Goal: Task Accomplishment & Management: Use online tool/utility

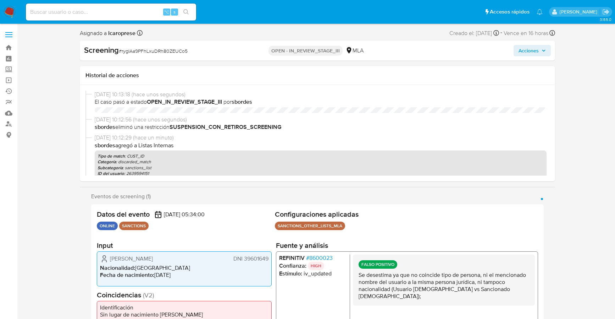
select select "10"
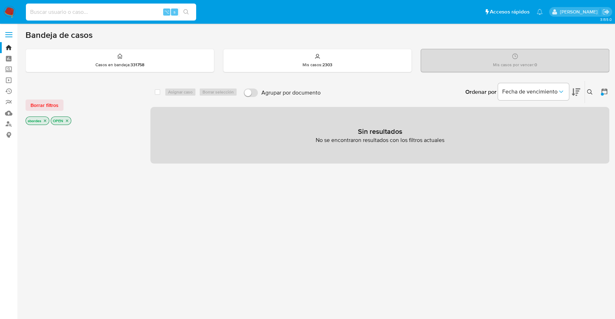
click at [82, 12] on input at bounding box center [111, 11] width 170 height 9
paste input "kZEqwKizjku1VmlcwZkj66SZ"
type input "kZEqwKizjku1VmlcwZkj66SZ"
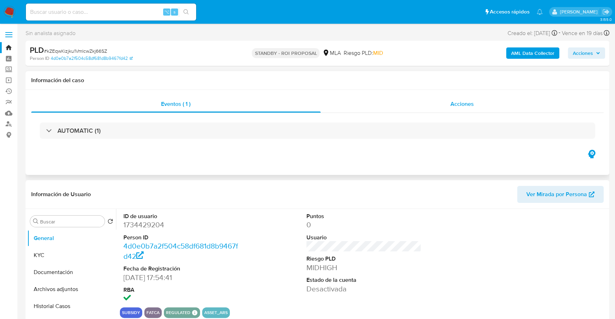
select select "10"
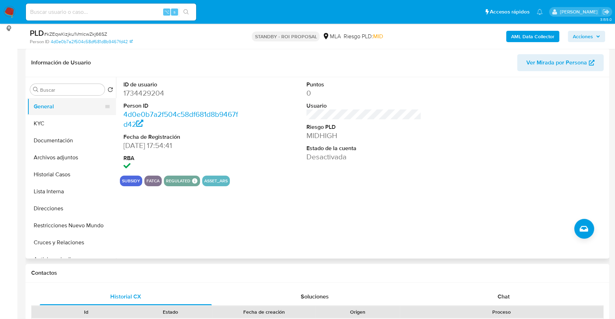
scroll to position [69, 0]
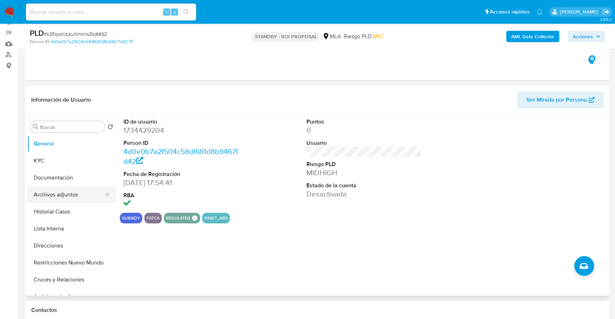
click at [53, 196] on button "Archivos adjuntos" at bounding box center [68, 194] width 83 height 17
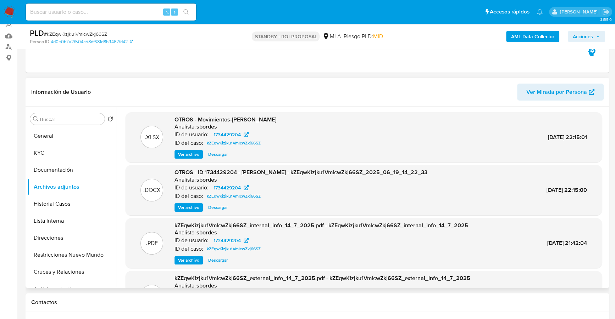
scroll to position [88, 0]
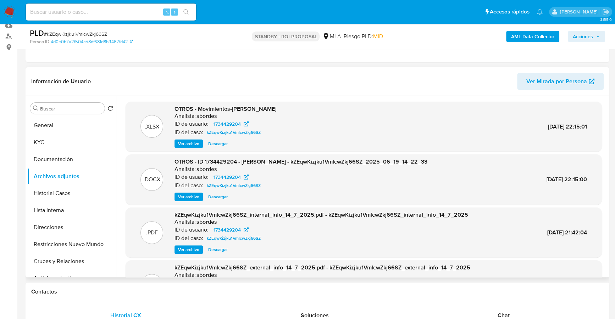
click at [217, 196] on span "Descargar" at bounding box center [217, 197] width 19 height 7
click at [51, 188] on button "Historial Casos" at bounding box center [68, 193] width 83 height 17
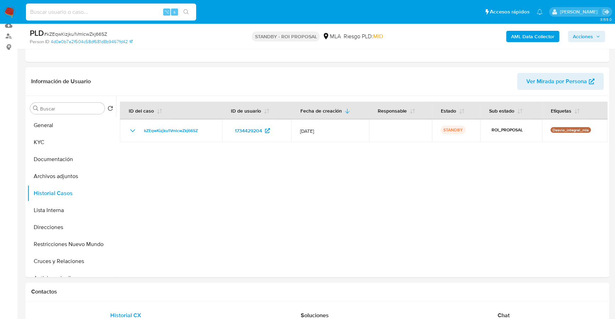
click at [111, 9] on input at bounding box center [111, 11] width 170 height 9
paste input "DBhtIGv8PZFgGOLxndr5LbqG"
type input "DBhtIGv8PZFgGOLxndr5LbqG"
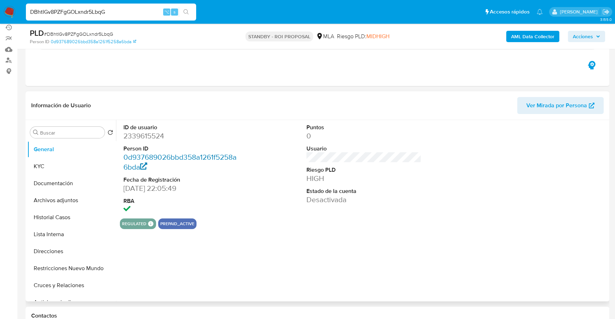
scroll to position [74, 0]
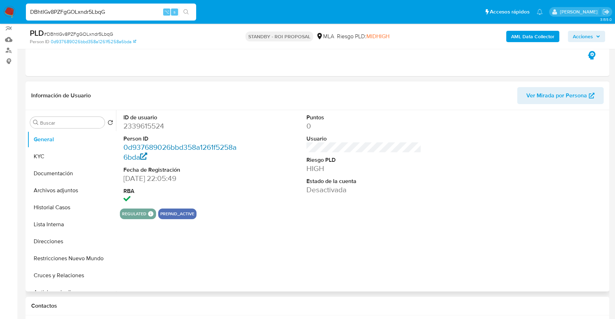
select select "10"
click at [63, 192] on button "Archivos adjuntos" at bounding box center [68, 190] width 83 height 17
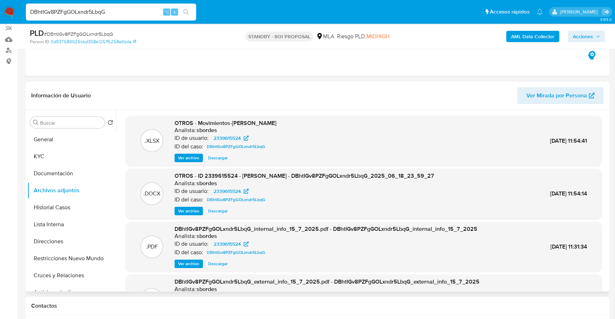
click at [218, 210] on span "Descargar" at bounding box center [217, 211] width 19 height 7
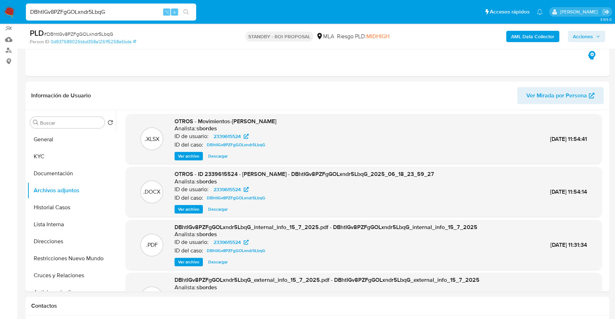
drag, startPoint x: 120, startPoint y: 10, endPoint x: -18, endPoint y: 10, distance: 138.2
paste input "H9Qti0WEvAQ6G9qxwCJx9O4t"
type input "H9Qti0WEvAQ6G9qxwCJx9O4t"
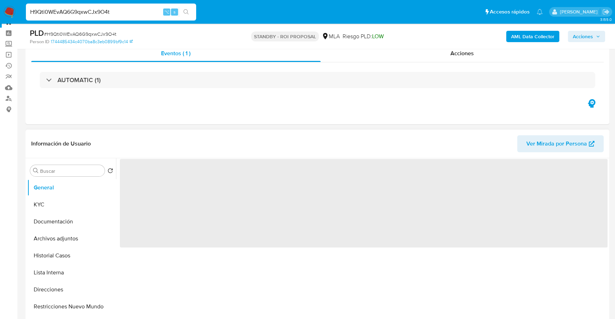
scroll to position [62, 0]
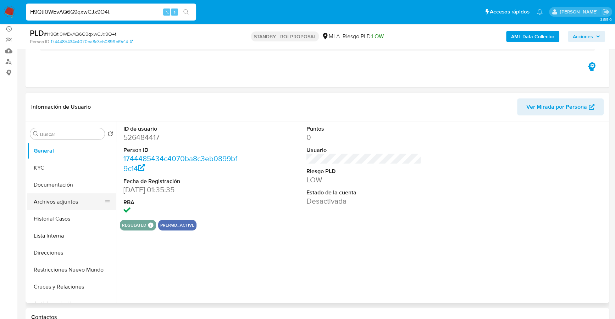
select select "10"
click at [56, 199] on button "Archivos adjuntos" at bounding box center [68, 202] width 83 height 17
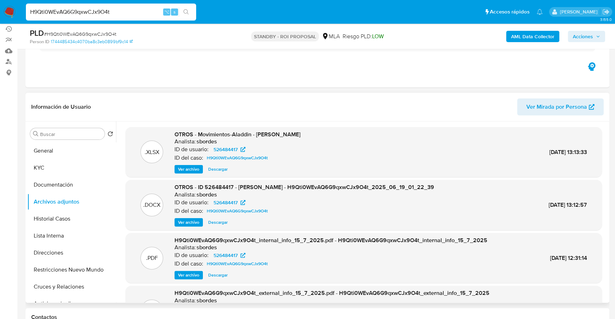
click at [214, 223] on span "Descargar" at bounding box center [217, 222] width 19 height 7
click at [48, 218] on button "Historial Casos" at bounding box center [68, 219] width 83 height 17
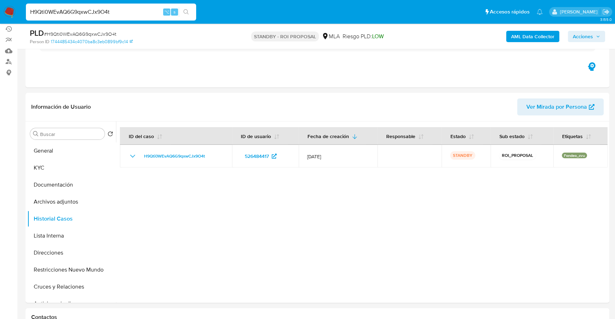
drag, startPoint x: 123, startPoint y: 12, endPoint x: 1, endPoint y: 3, distance: 122.9
click at [1, 3] on nav "Pausado Ver notificaciones H9Qti0WEvAQ6G9qxwCJx9O4t ⌥ s Accesos rápidos Presion…" at bounding box center [307, 12] width 615 height 24
paste input "E85dpP8X4a7BjQrzErcylrZx"
type input "E85dpP8X4a7BjQrzErcylrZx"
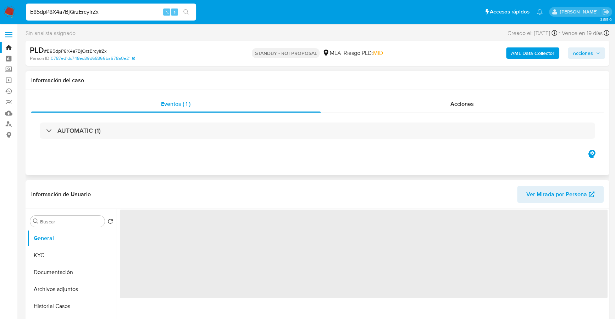
scroll to position [73, 0]
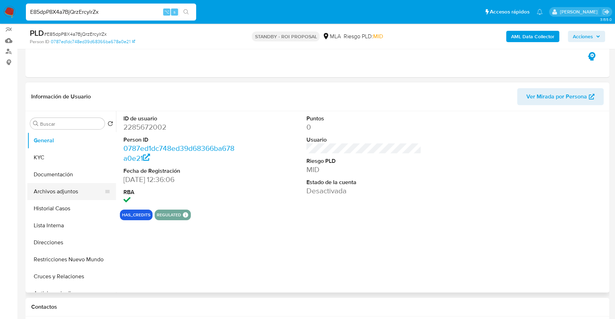
select select "10"
click at [48, 197] on button "Archivos adjuntos" at bounding box center [68, 191] width 83 height 17
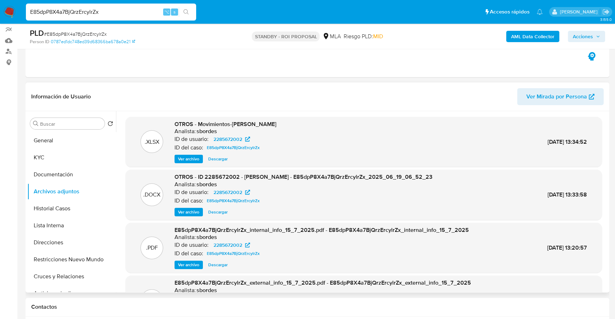
click at [216, 211] on span "Descargar" at bounding box center [217, 212] width 19 height 7
click at [54, 207] on button "Historial Casos" at bounding box center [68, 208] width 83 height 17
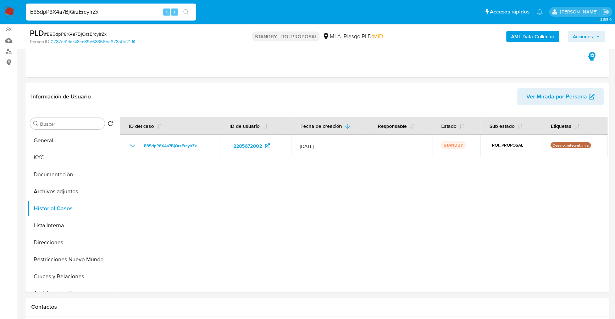
drag, startPoint x: 113, startPoint y: 12, endPoint x: -2, endPoint y: 11, distance: 115.2
paste input "ZlBjVFIcv8SqS4irGBpCMdVO"
type input "ZlBjVFIcv8SqS4irGBpCMdVO"
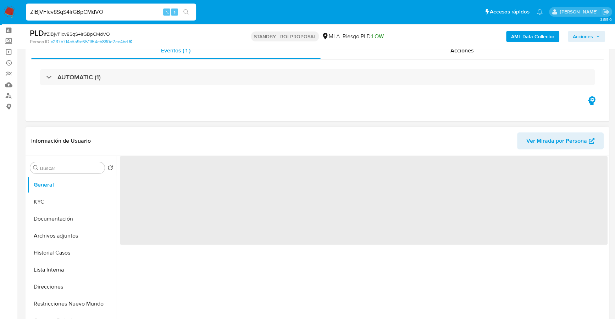
scroll to position [78, 0]
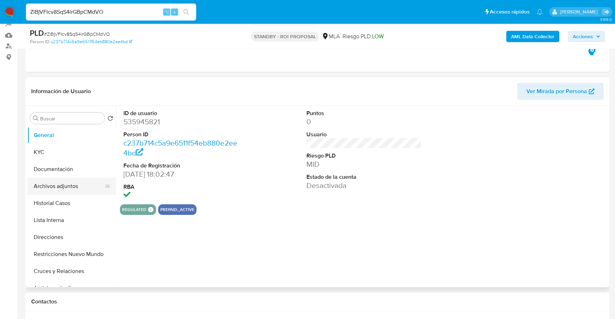
click at [49, 181] on button "Archivos adjuntos" at bounding box center [68, 186] width 83 height 17
select select "10"
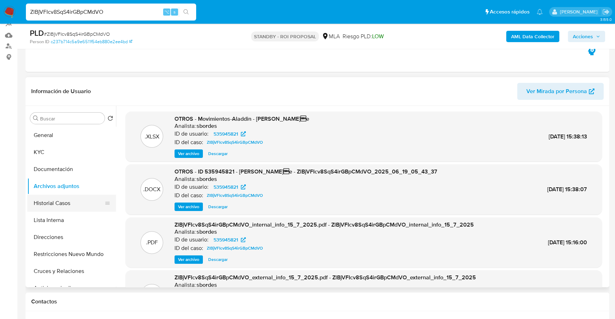
click at [50, 200] on button "Historial Casos" at bounding box center [68, 203] width 83 height 17
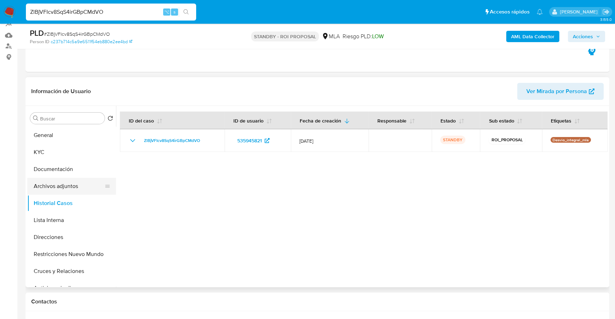
click at [56, 184] on button "Archivos adjuntos" at bounding box center [68, 186] width 83 height 17
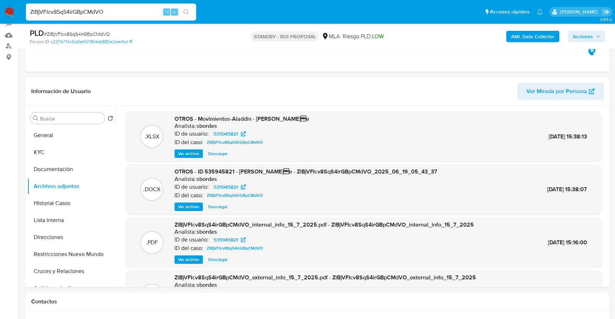
click at [217, 205] on span "Descargar" at bounding box center [217, 206] width 19 height 7
click at [287, 78] on div "Información de Usuario Ver Mirada por Persona" at bounding box center [317, 91] width 583 height 29
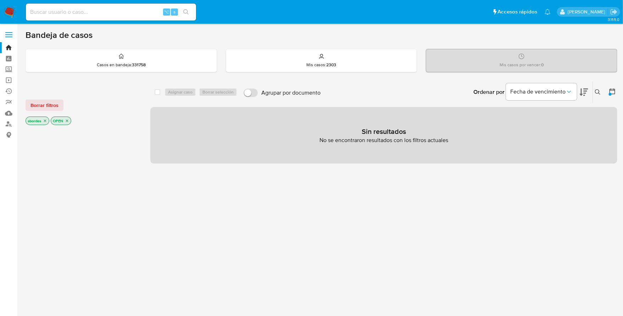
click at [124, 10] on input at bounding box center [111, 11] width 170 height 9
paste input "217176180"
type input "217176180"
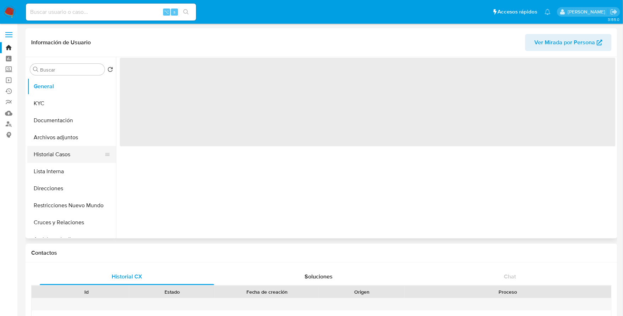
click at [61, 156] on button "Historial Casos" at bounding box center [68, 154] width 83 height 17
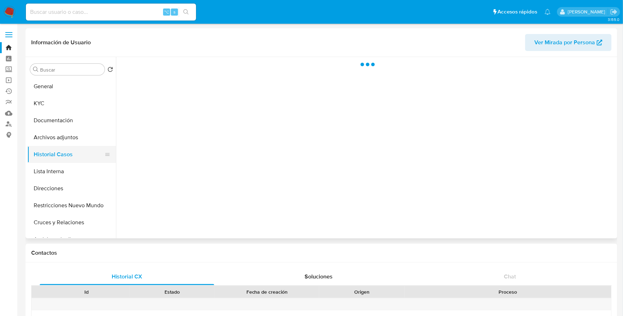
select select "10"
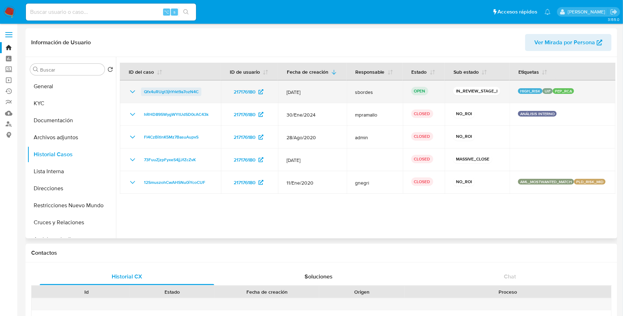
click at [183, 94] on span "Qfx4uRUgt3jhYrkt9a7ozN4C" at bounding box center [171, 92] width 55 height 9
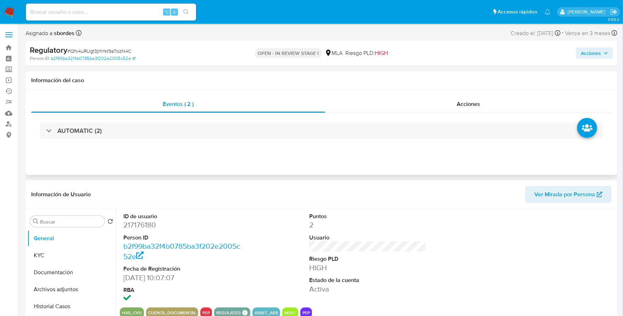
select select "10"
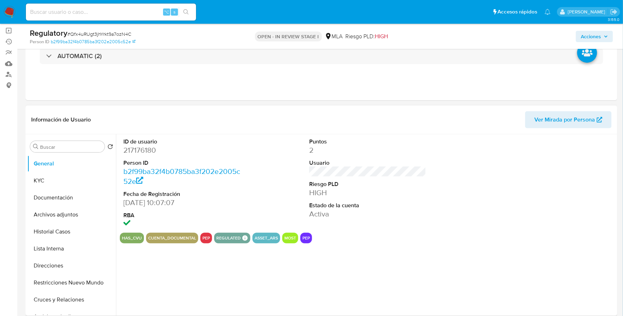
scroll to position [54, 0]
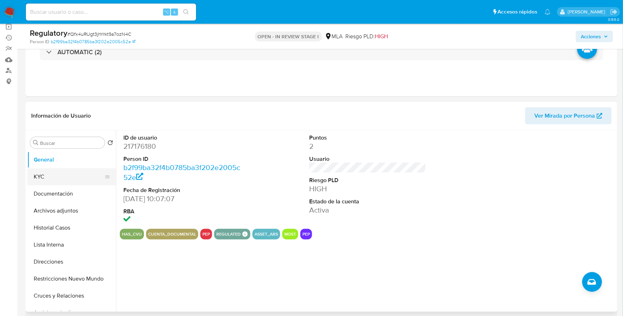
click at [53, 177] on button "KYC" at bounding box center [68, 176] width 83 height 17
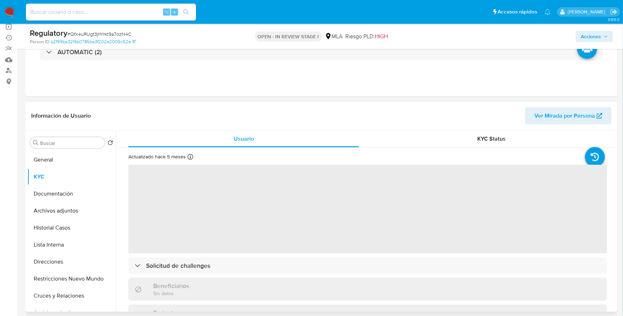
scroll to position [130, 0]
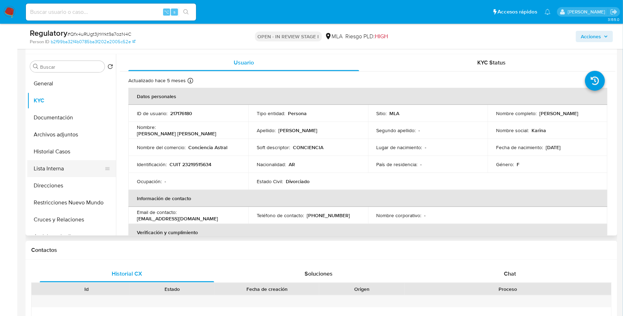
click at [50, 171] on button "Lista Interna" at bounding box center [68, 168] width 83 height 17
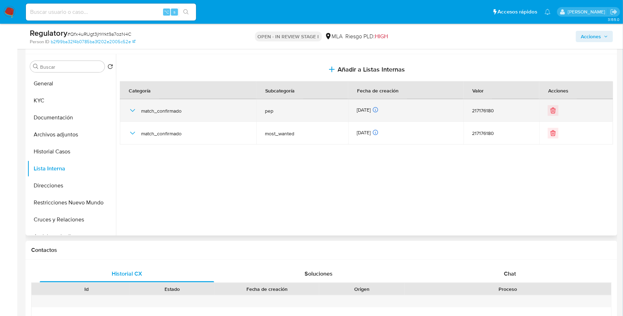
click at [132, 113] on icon "button" at bounding box center [132, 110] width 9 height 9
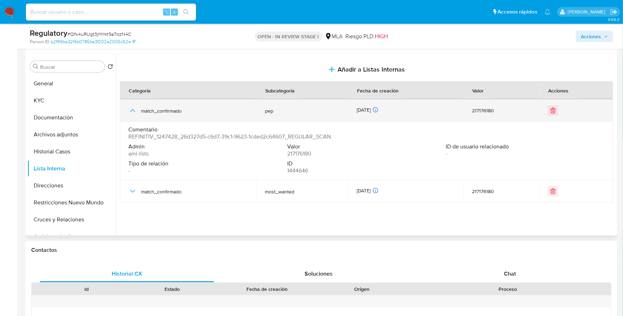
click at [134, 111] on icon "button" at bounding box center [132, 110] width 9 height 9
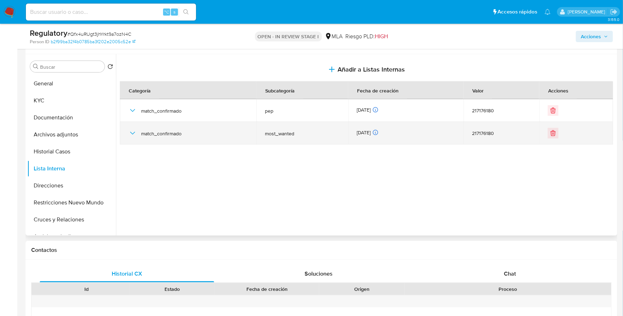
click at [132, 133] on icon "button" at bounding box center [132, 133] width 5 height 3
click at [132, 133] on icon "button" at bounding box center [132, 133] width 9 height 9
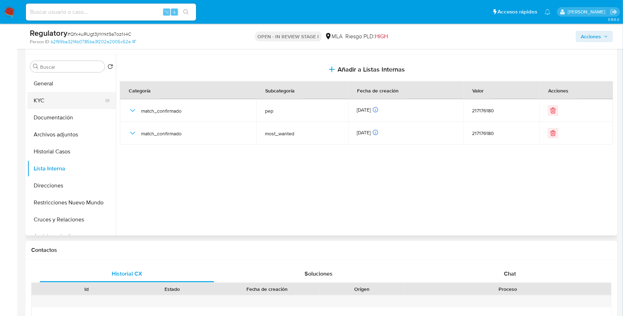
click at [47, 100] on button "KYC" at bounding box center [68, 100] width 83 height 17
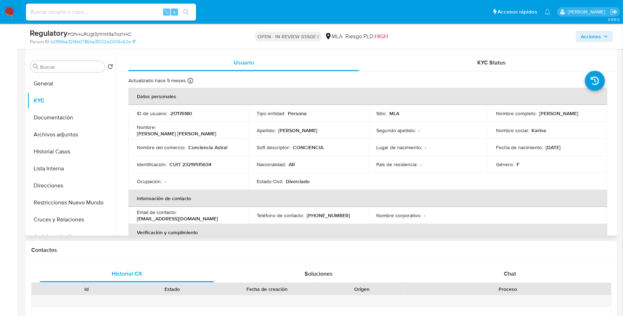
drag, startPoint x: 538, startPoint y: 114, endPoint x: 581, endPoint y: 113, distance: 42.9
click at [583, 113] on div "Nombre completo : Maria Karina Spalla" at bounding box center [547, 113] width 103 height 6
copy p "[PERSON_NAME]"
copy p "23219515634"
click at [60, 82] on button "General" at bounding box center [68, 83] width 83 height 17
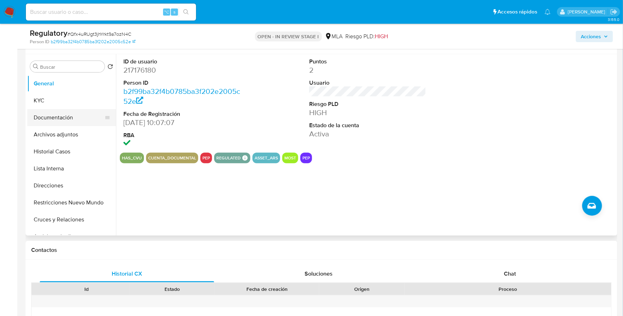
click at [36, 109] on button "Documentación" at bounding box center [68, 117] width 83 height 17
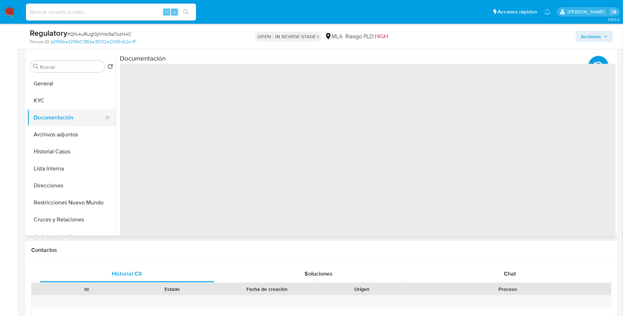
click at [36, 109] on button "Documentación" at bounding box center [68, 117] width 83 height 17
click at [39, 98] on button "KYC" at bounding box center [68, 100] width 83 height 17
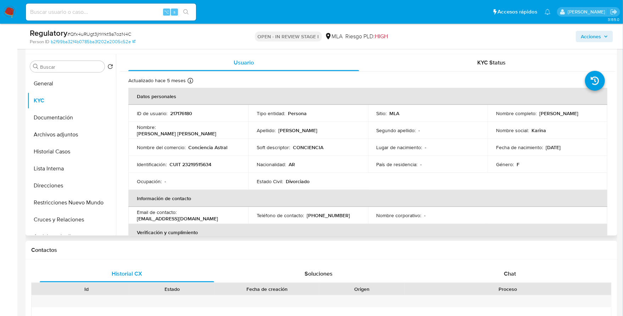
drag, startPoint x: 537, startPoint y: 112, endPoint x: 586, endPoint y: 113, distance: 49.0
click at [588, 113] on div "Nombre completo : Maria Karina Spalla" at bounding box center [547, 113] width 103 height 6
copy p "[PERSON_NAME]"
click at [53, 204] on button "Restricciones Nuevo Mundo" at bounding box center [68, 202] width 83 height 17
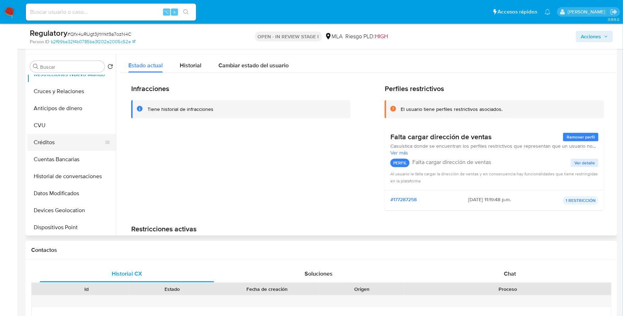
scroll to position [173, 0]
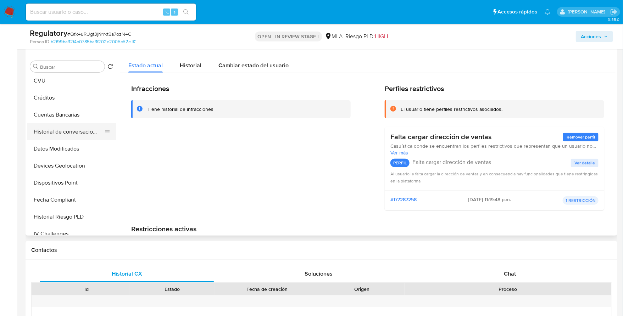
click at [71, 128] on button "Historial de conversaciones" at bounding box center [68, 131] width 83 height 17
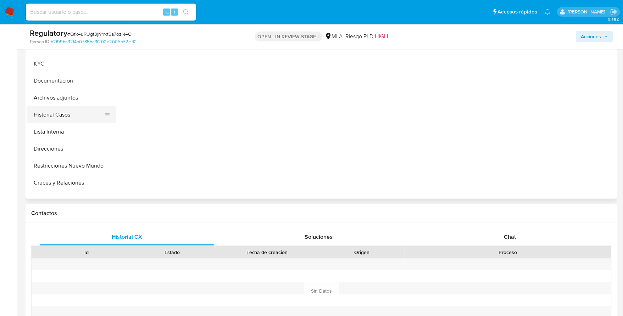
scroll to position [158, 0]
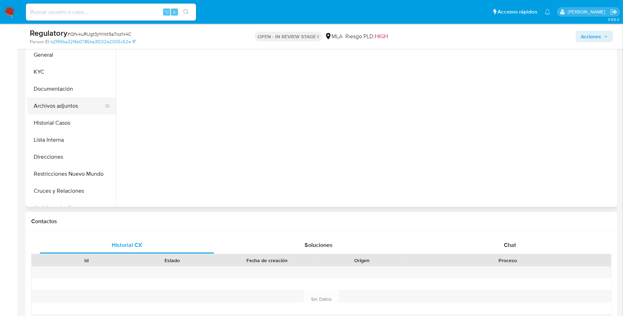
click at [62, 105] on button "Archivos adjuntos" at bounding box center [68, 105] width 83 height 17
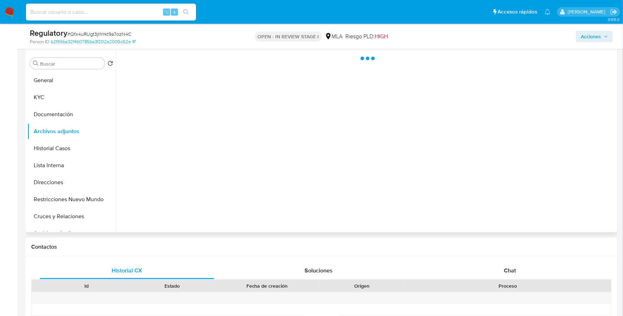
scroll to position [84, 0]
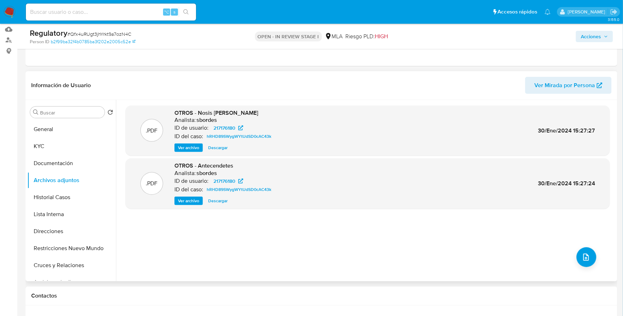
click at [185, 203] on span "Ver archivo" at bounding box center [188, 200] width 21 height 7
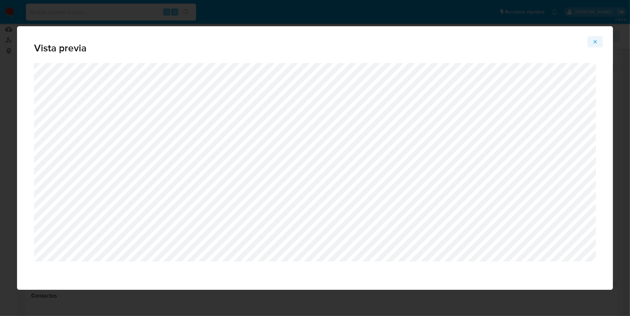
click at [594, 40] on icon "Attachment preview" at bounding box center [595, 42] width 6 height 6
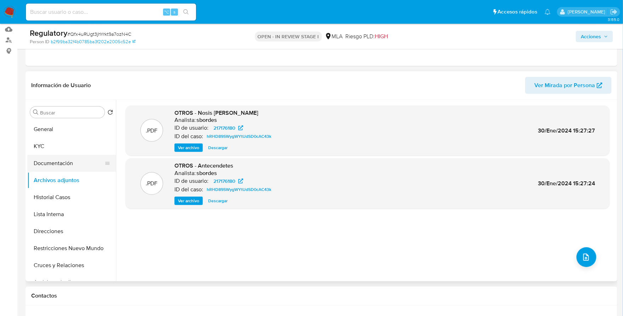
click at [67, 160] on button "Documentación" at bounding box center [68, 163] width 83 height 17
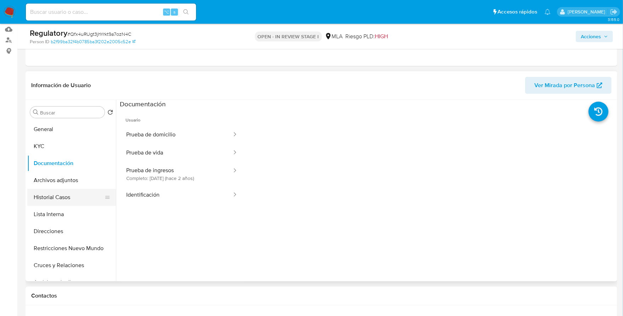
click at [57, 200] on button "Historial Casos" at bounding box center [68, 197] width 83 height 17
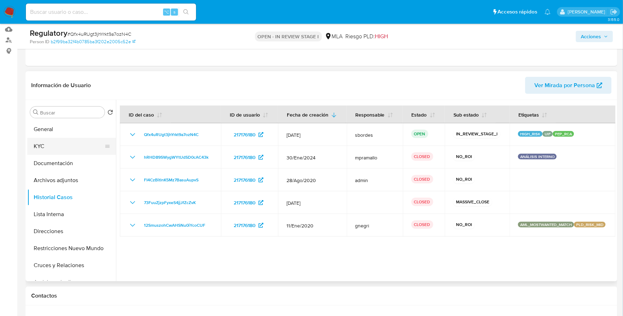
click at [73, 140] on button "KYC" at bounding box center [68, 146] width 83 height 17
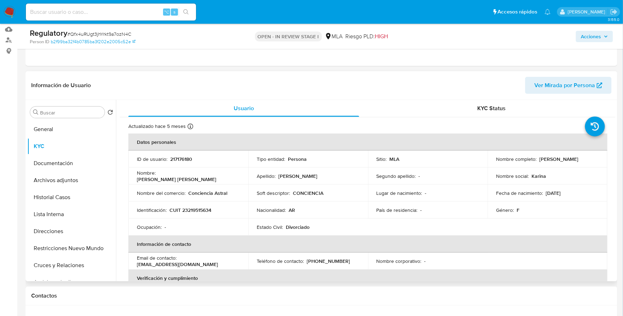
drag, startPoint x: 538, startPoint y: 160, endPoint x: 598, endPoint y: 158, distance: 59.9
click at [598, 158] on td "Nombre completo : Maria Karina Spalla" at bounding box center [547, 159] width 120 height 17
copy p "[PERSON_NAME]"
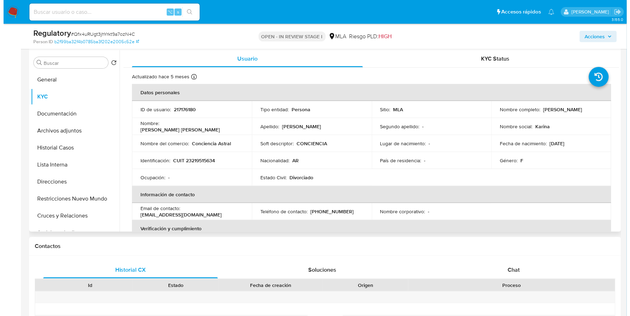
scroll to position [142, 0]
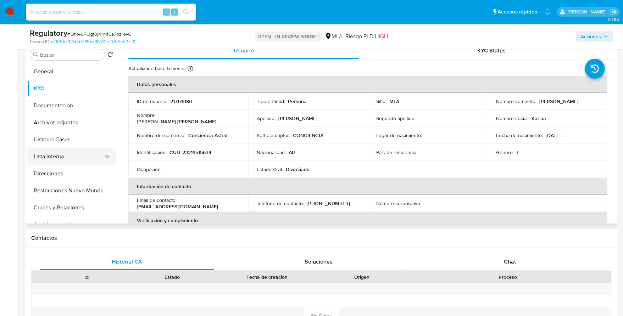
click at [52, 158] on button "Lista Interna" at bounding box center [68, 156] width 83 height 17
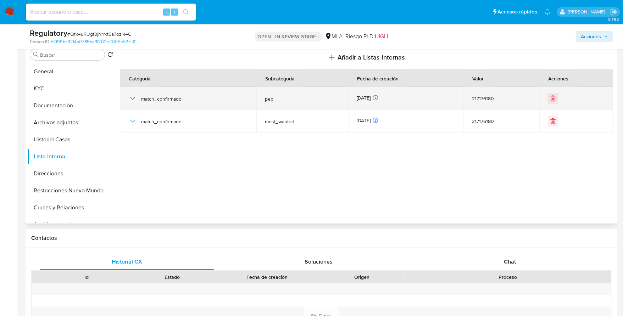
click at [134, 99] on icon "button" at bounding box center [132, 98] width 9 height 9
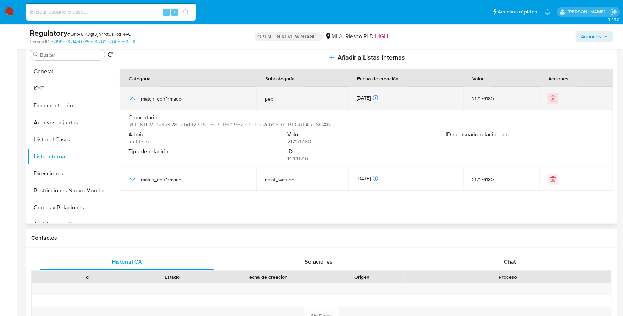
click at [134, 99] on icon "button" at bounding box center [132, 98] width 9 height 9
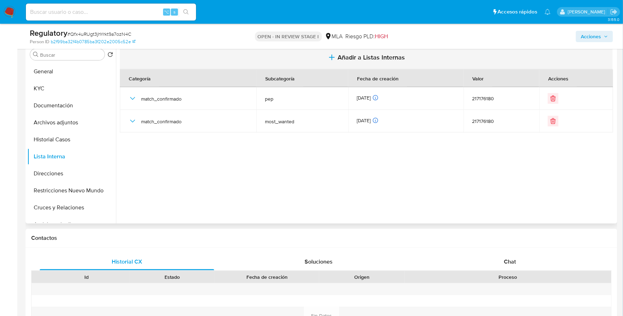
click at [384, 50] on button "Añadir a Listas Internas" at bounding box center [366, 58] width 493 height 24
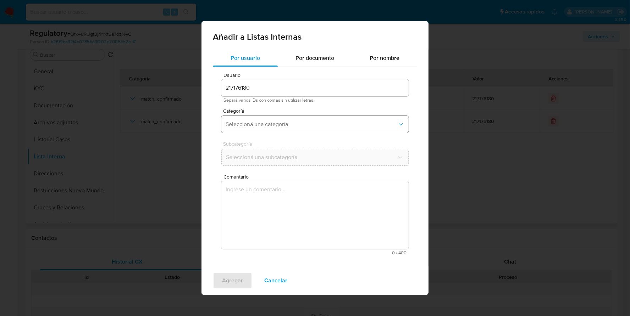
click at [248, 128] on span "Seleccioná una categoría" at bounding box center [311, 124] width 172 height 7
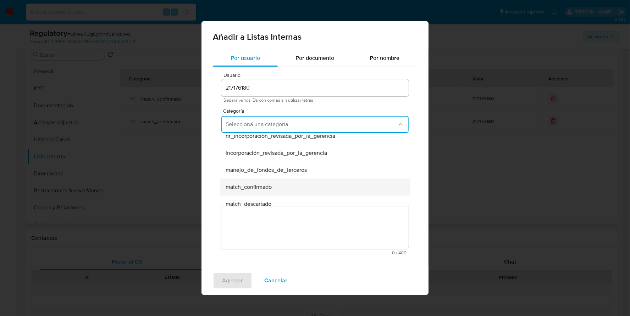
scroll to position [18, 0]
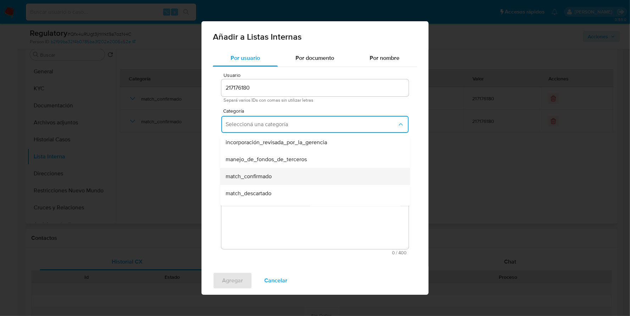
click at [263, 172] on div "match_confirmado" at bounding box center [312, 176] width 174 height 17
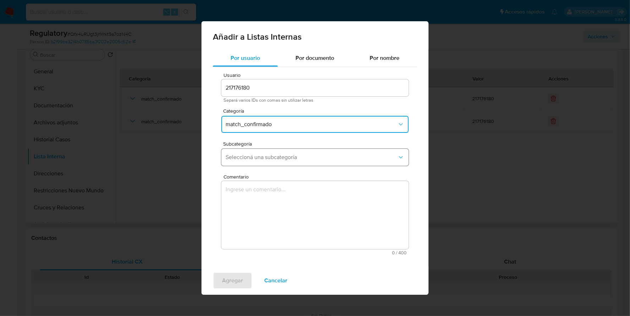
click at [268, 158] on span "Seleccioná una subcategoría" at bounding box center [311, 157] width 172 height 7
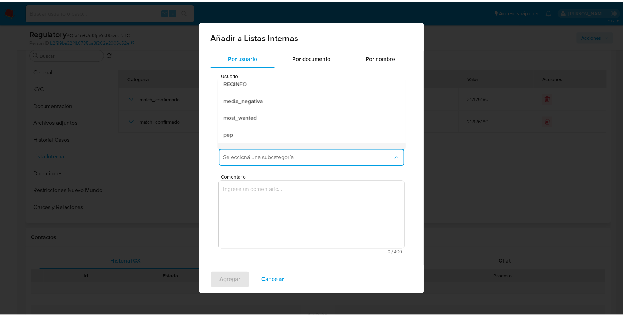
scroll to position [48, 0]
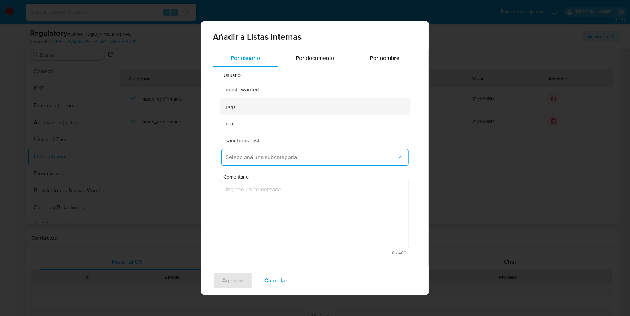
click at [237, 106] on div "pep" at bounding box center [312, 106] width 174 height 17
click at [275, 211] on textarea "Comentario" at bounding box center [314, 215] width 187 height 68
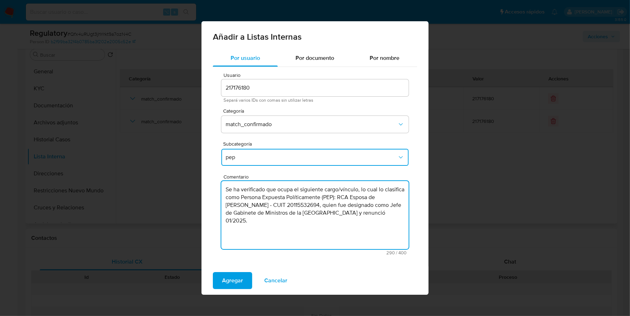
type textarea "Se ha verificado que ocupa el siguiente cargo/vínculo, lo cual lo clasifica com…"
click at [245, 276] on button "Agregar" at bounding box center [232, 280] width 39 height 17
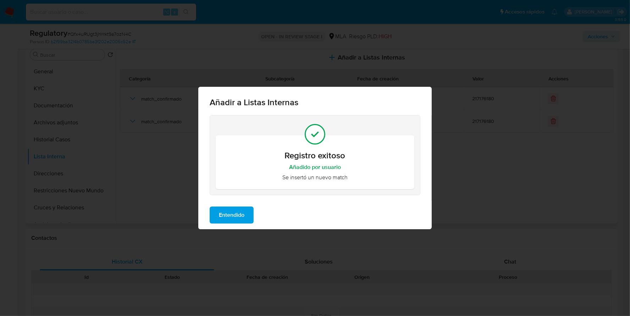
click at [227, 205] on div "Entendido" at bounding box center [314, 215] width 233 height 28
click at [230, 213] on span "Entendido" at bounding box center [232, 215] width 26 height 16
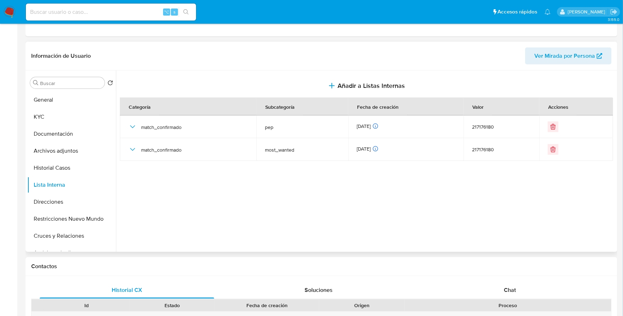
scroll to position [0, 0]
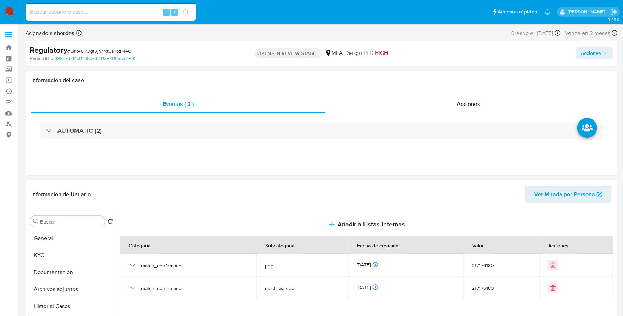
click at [604, 55] on icon "button" at bounding box center [606, 53] width 4 height 4
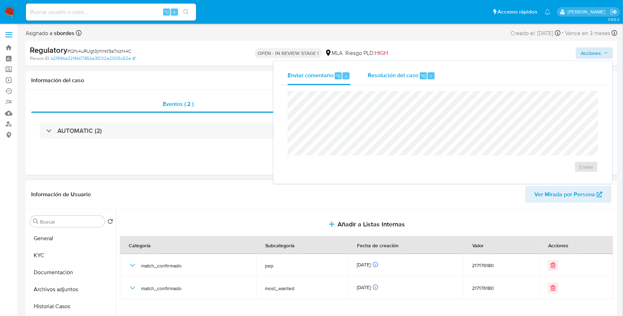
click at [387, 73] on span "Resolución del caso" at bounding box center [393, 76] width 51 height 8
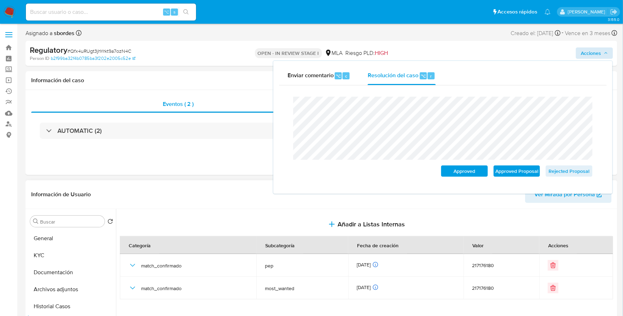
click at [199, 201] on header "Información de Usuario Ver Mirada por Persona" at bounding box center [321, 194] width 580 height 17
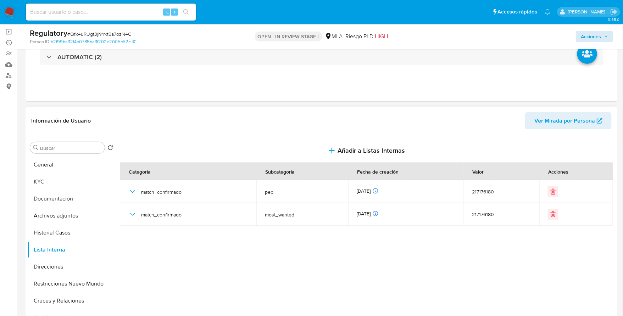
scroll to position [165, 0]
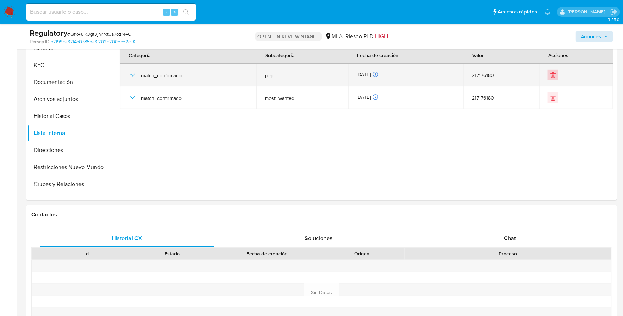
click at [554, 75] on icon "Eliminar" at bounding box center [554, 76] width 0 height 2
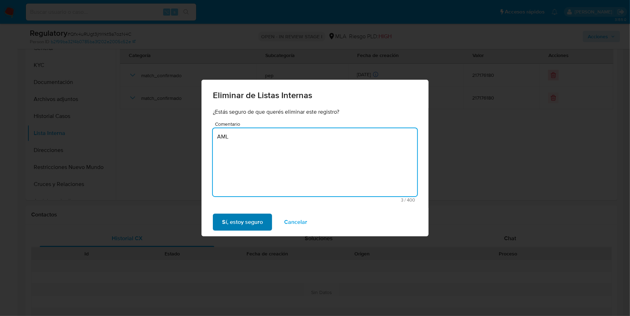
type textarea "AML"
click at [240, 223] on span "Sí, estoy seguro" at bounding box center [242, 222] width 41 height 16
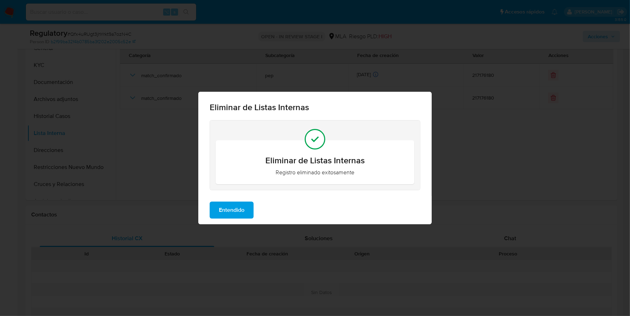
click at [225, 209] on span "Entendido" at bounding box center [232, 210] width 26 height 16
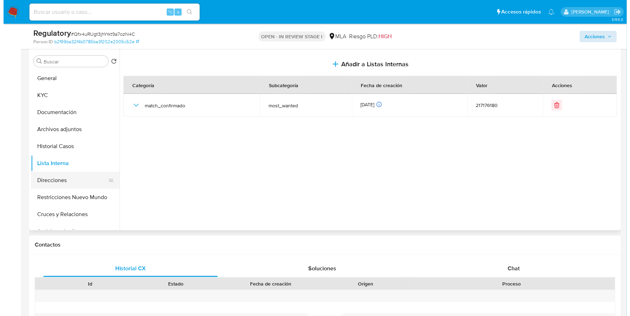
scroll to position [82, 0]
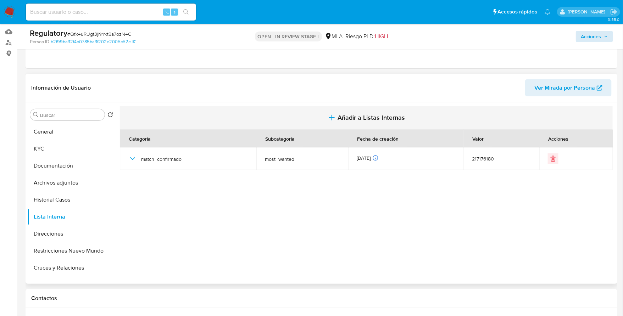
click at [342, 114] on span "Añadir a Listas Internas" at bounding box center [370, 118] width 67 height 8
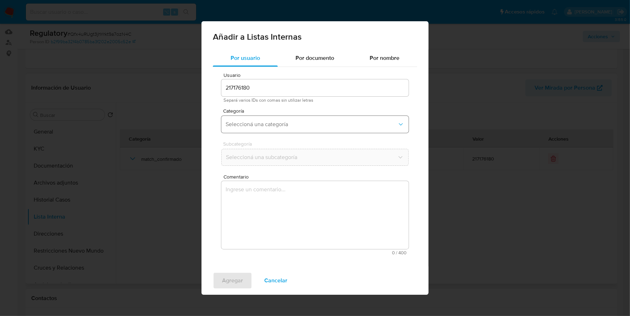
click at [259, 128] on span "Seleccioná una categoría" at bounding box center [311, 124] width 172 height 7
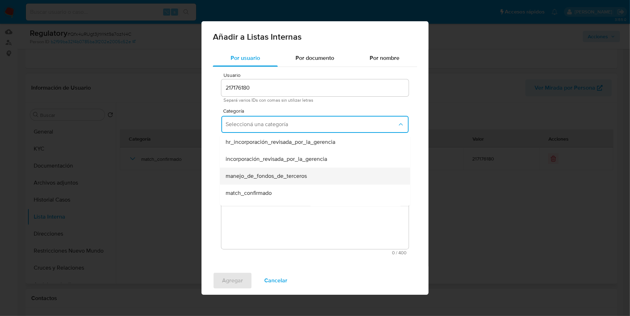
scroll to position [2, 0]
click at [254, 183] on div "manejo_de_fondos_de_terceros" at bounding box center [312, 175] width 174 height 17
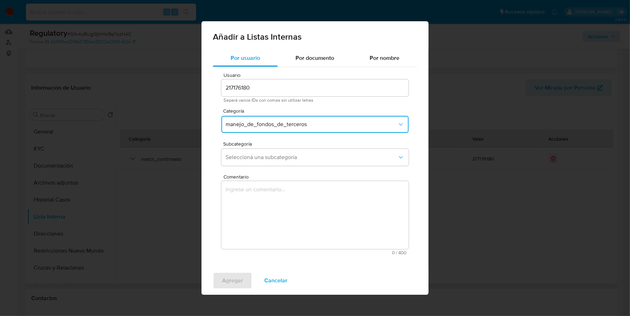
click at [254, 183] on textarea "Comentario" at bounding box center [314, 215] width 187 height 68
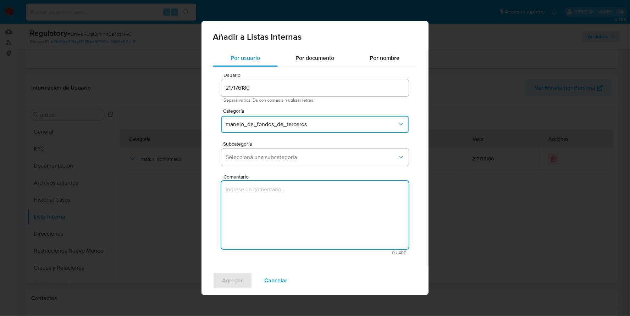
click at [270, 123] on span "manejo_de_fondos_de_terceros" at bounding box center [311, 124] width 172 height 7
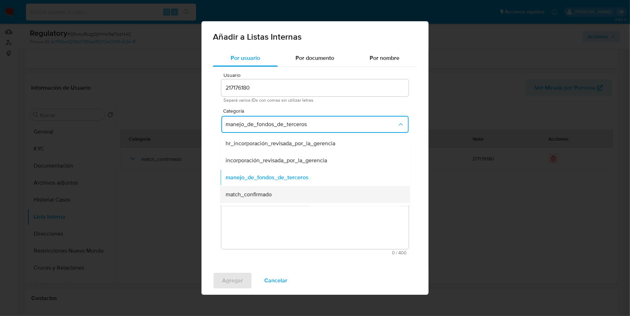
click at [265, 196] on span "match_confirmado" at bounding box center [248, 194] width 46 height 7
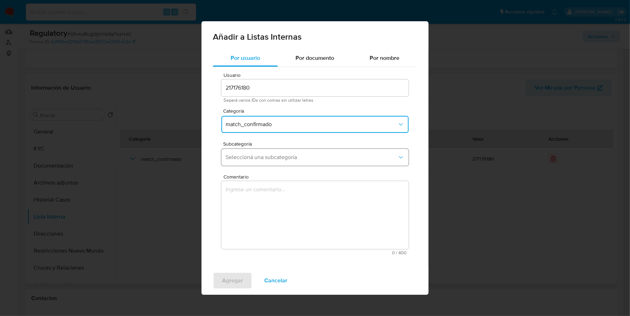
click at [263, 160] on span "Seleccioná una subcategoría" at bounding box center [311, 157] width 172 height 7
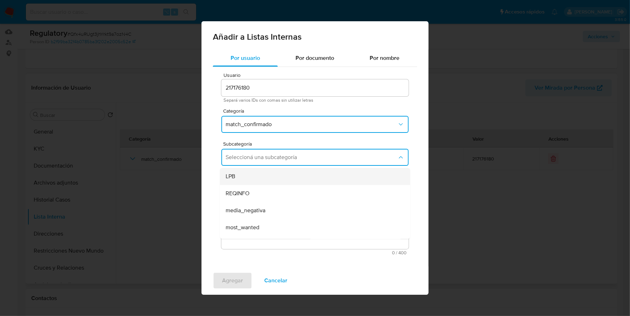
scroll to position [48, 0]
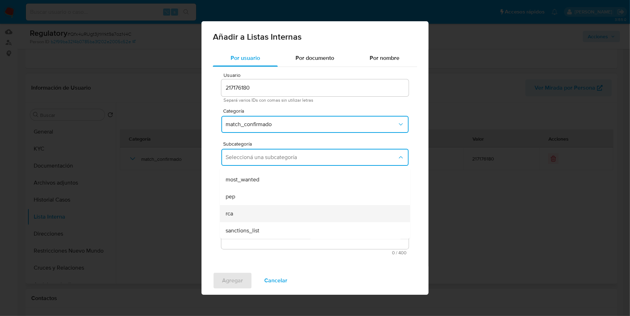
click at [241, 216] on div "rca" at bounding box center [312, 213] width 174 height 17
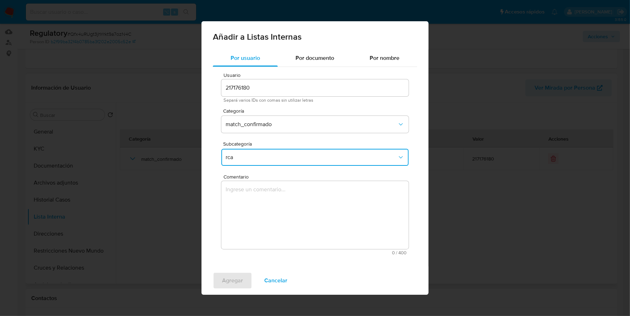
click at [320, 213] on textarea "Comentario" at bounding box center [314, 215] width 187 height 68
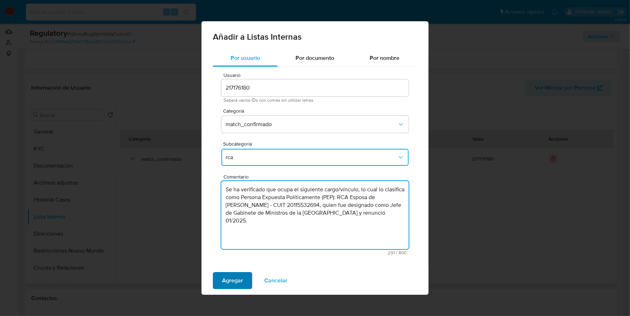
type textarea "Se ha verificado que ocupa el siguiente cargo/vínculo, lo cual lo clasifica com…"
click at [228, 280] on span "Agregar" at bounding box center [232, 281] width 21 height 16
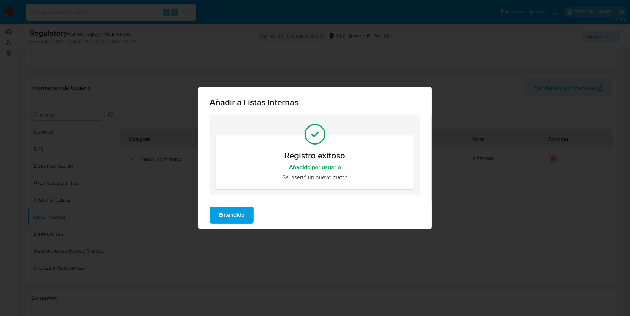
click at [237, 217] on span "Entendido" at bounding box center [232, 215] width 26 height 16
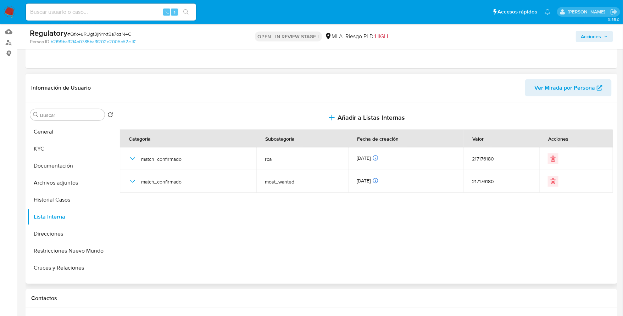
click at [591, 37] on span "Acciones" at bounding box center [591, 36] width 20 height 11
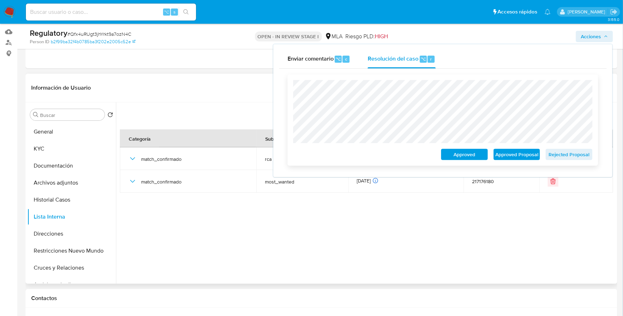
click at [516, 154] on span "Approved Proposal" at bounding box center [516, 155] width 37 height 10
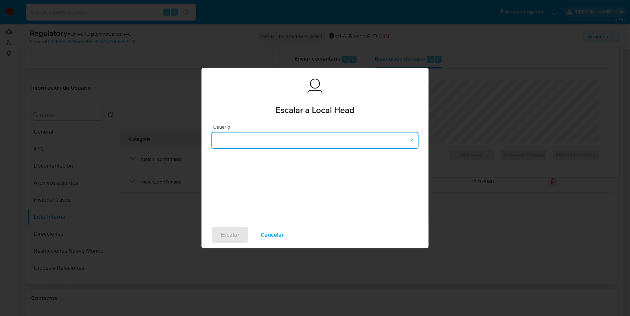
click at [296, 145] on button "button" at bounding box center [314, 140] width 207 height 17
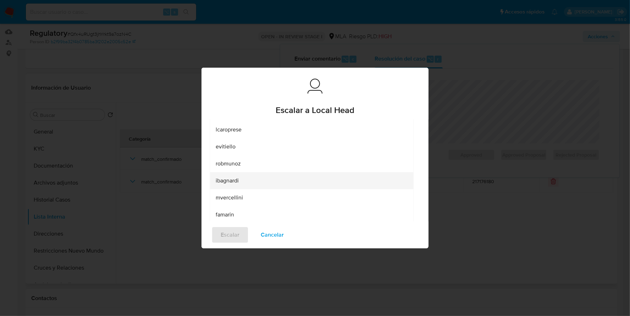
scroll to position [95, 0]
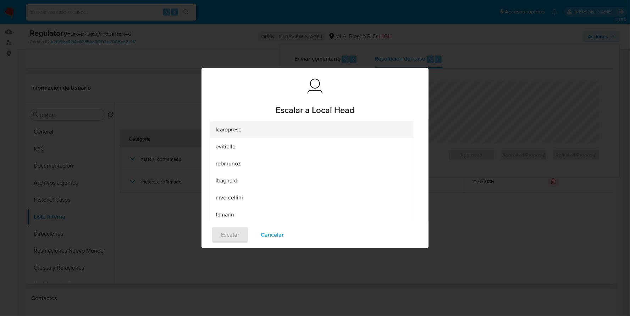
click at [240, 133] on span "lcaroprese" at bounding box center [229, 129] width 26 height 7
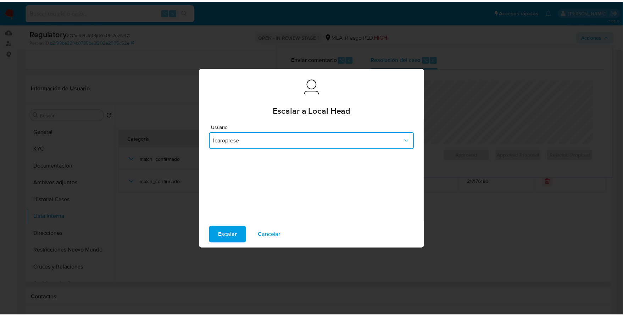
scroll to position [0, 0]
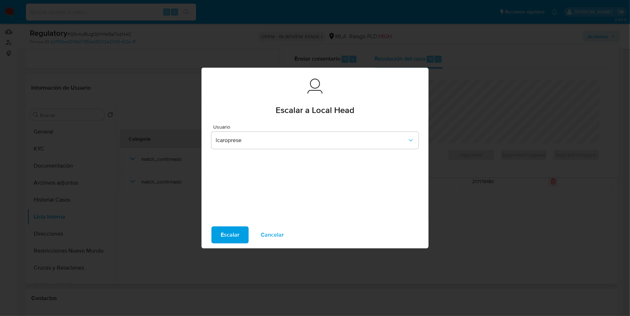
click at [229, 235] on span "Escalar" at bounding box center [229, 235] width 19 height 16
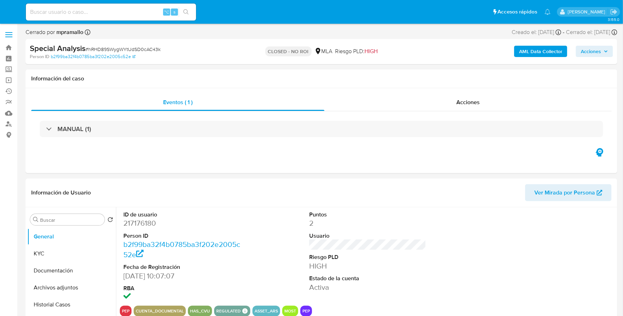
select select "10"
click at [440, 110] on div "Acciones" at bounding box center [467, 102] width 287 height 17
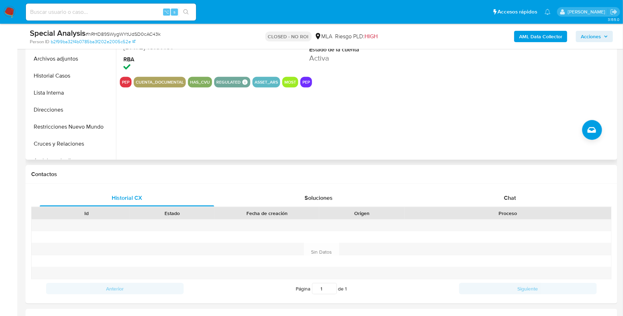
scroll to position [132, 0]
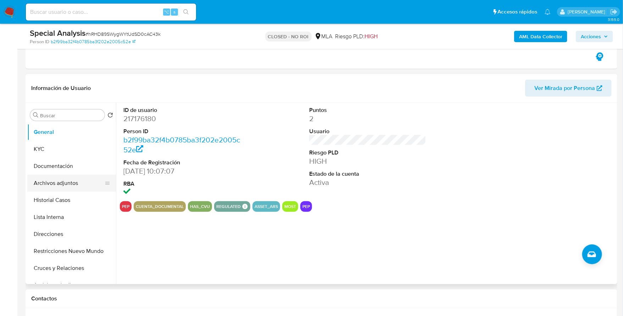
click at [55, 180] on button "Archivos adjuntos" at bounding box center [68, 183] width 83 height 17
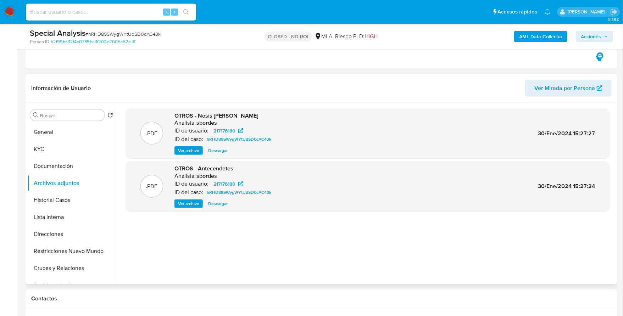
click at [183, 204] on span "Ver archivo" at bounding box center [188, 203] width 21 height 7
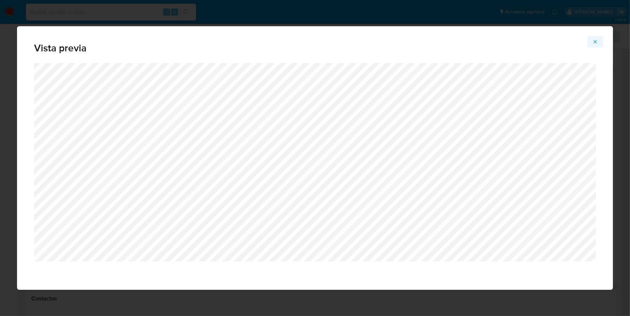
click at [593, 41] on icon "Attachment preview" at bounding box center [595, 42] width 6 height 6
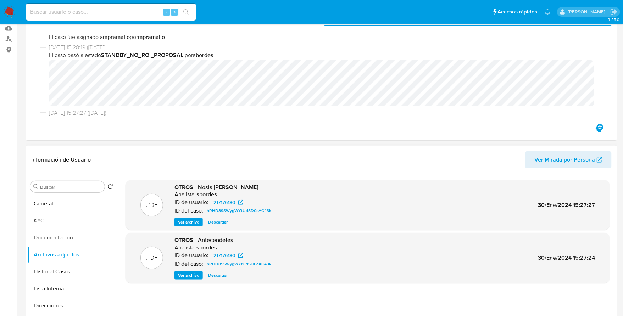
scroll to position [164, 0]
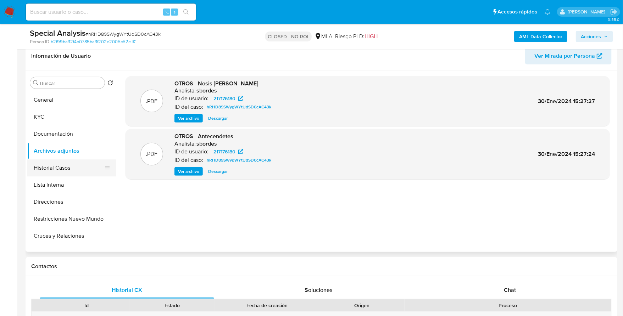
click at [57, 163] on button "Historial Casos" at bounding box center [68, 168] width 83 height 17
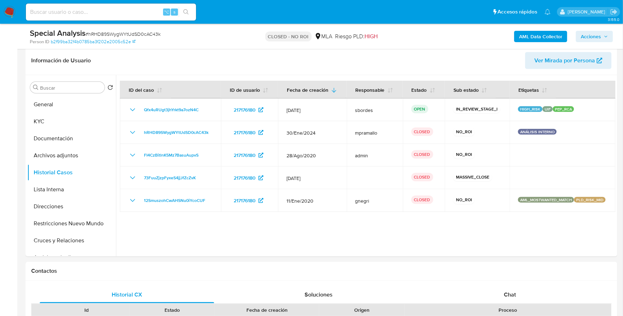
scroll to position [0, 0]
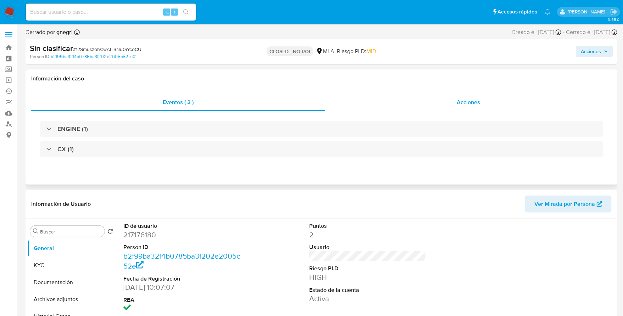
click at [475, 101] on span "Acciones" at bounding box center [468, 102] width 23 height 8
select select "10"
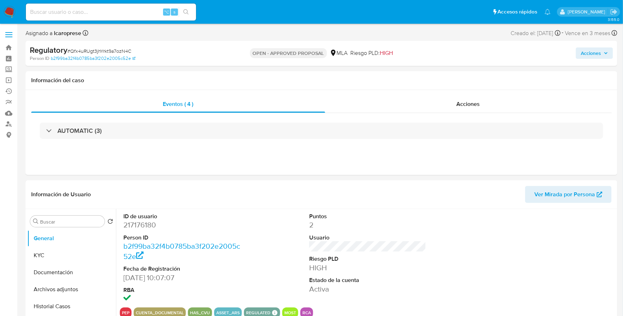
select select "10"
